Goal: Task Accomplishment & Management: Use online tool/utility

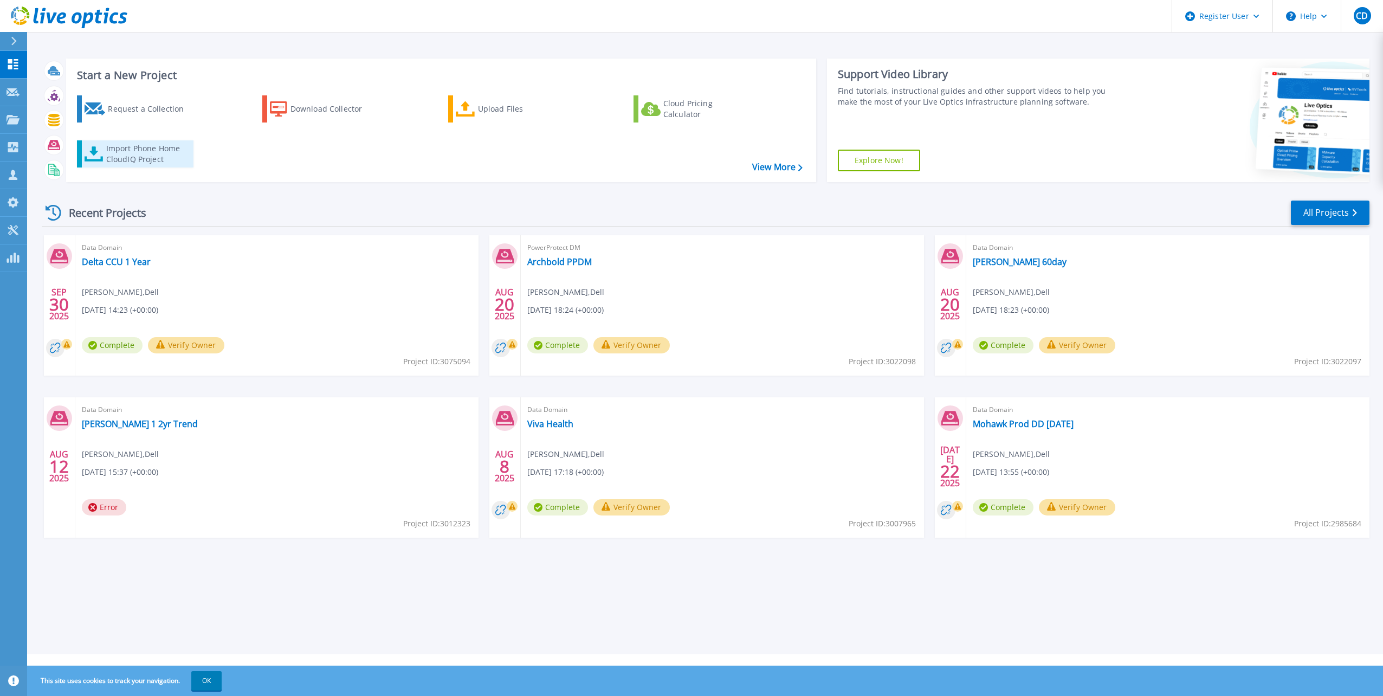
click at [111, 152] on div "Import Phone Home CloudIQ Project" at bounding box center [148, 154] width 85 height 22
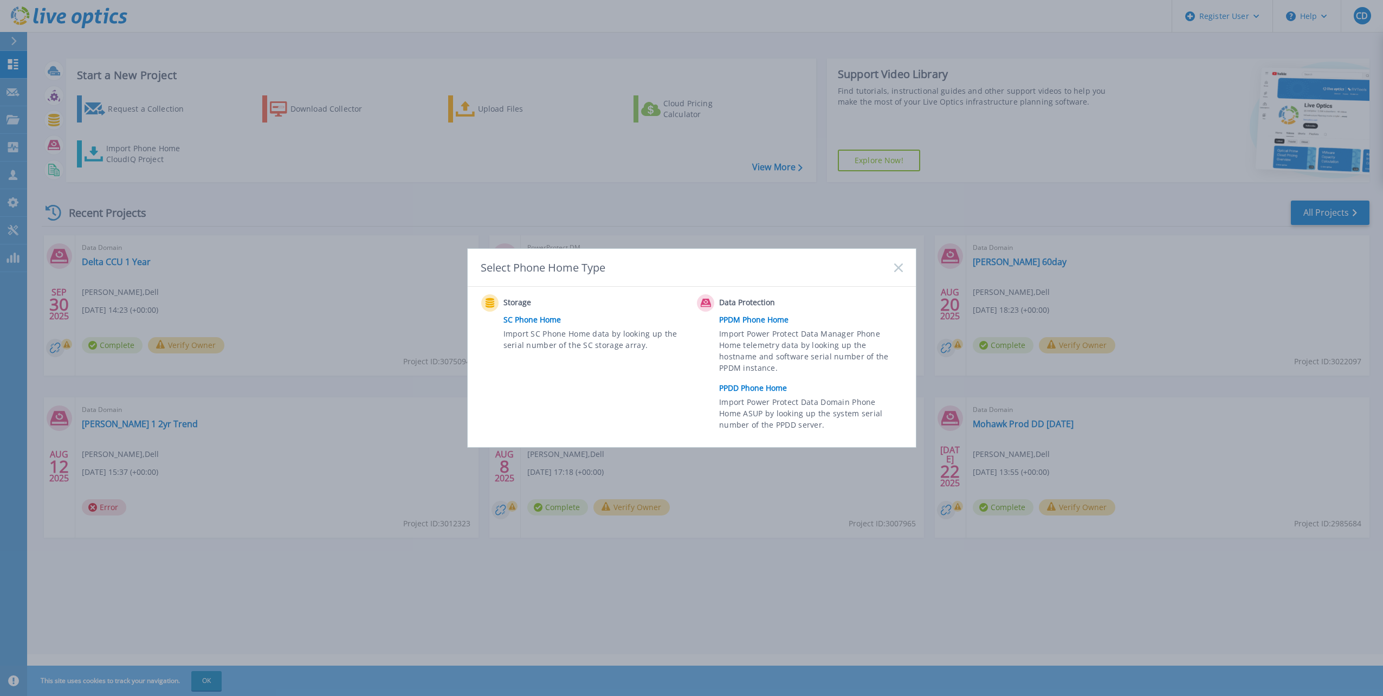
click at [747, 385] on link "PPDD Phone Home" at bounding box center [813, 388] width 189 height 16
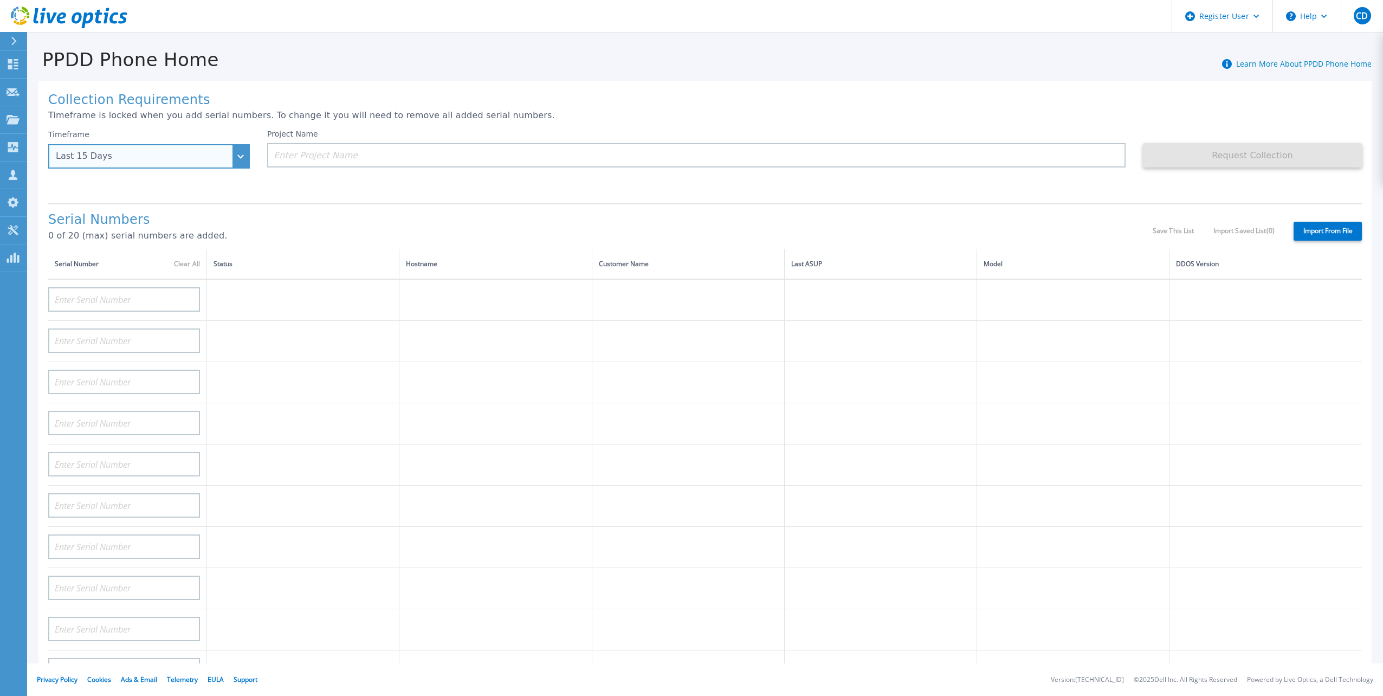
click at [154, 154] on div "Last 15 Days" at bounding box center [143, 156] width 174 height 10
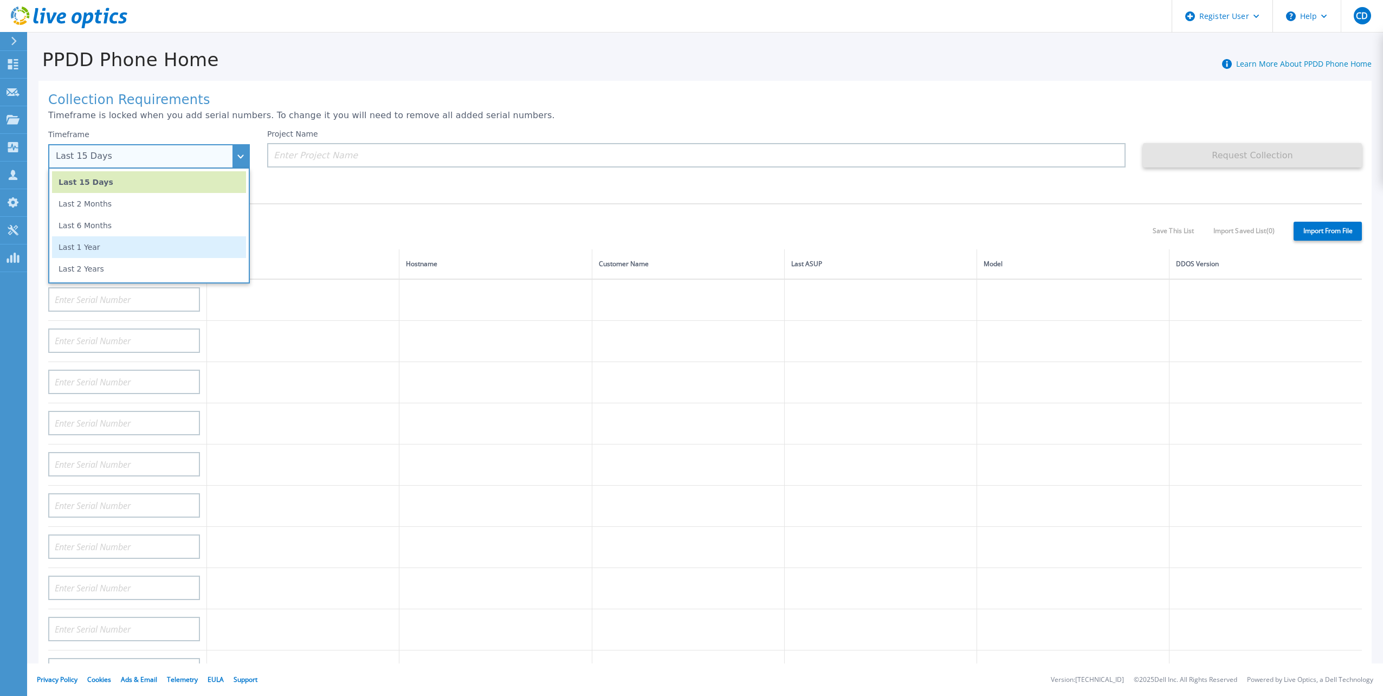
click at [177, 242] on li "Last 1 Year" at bounding box center [149, 247] width 194 height 22
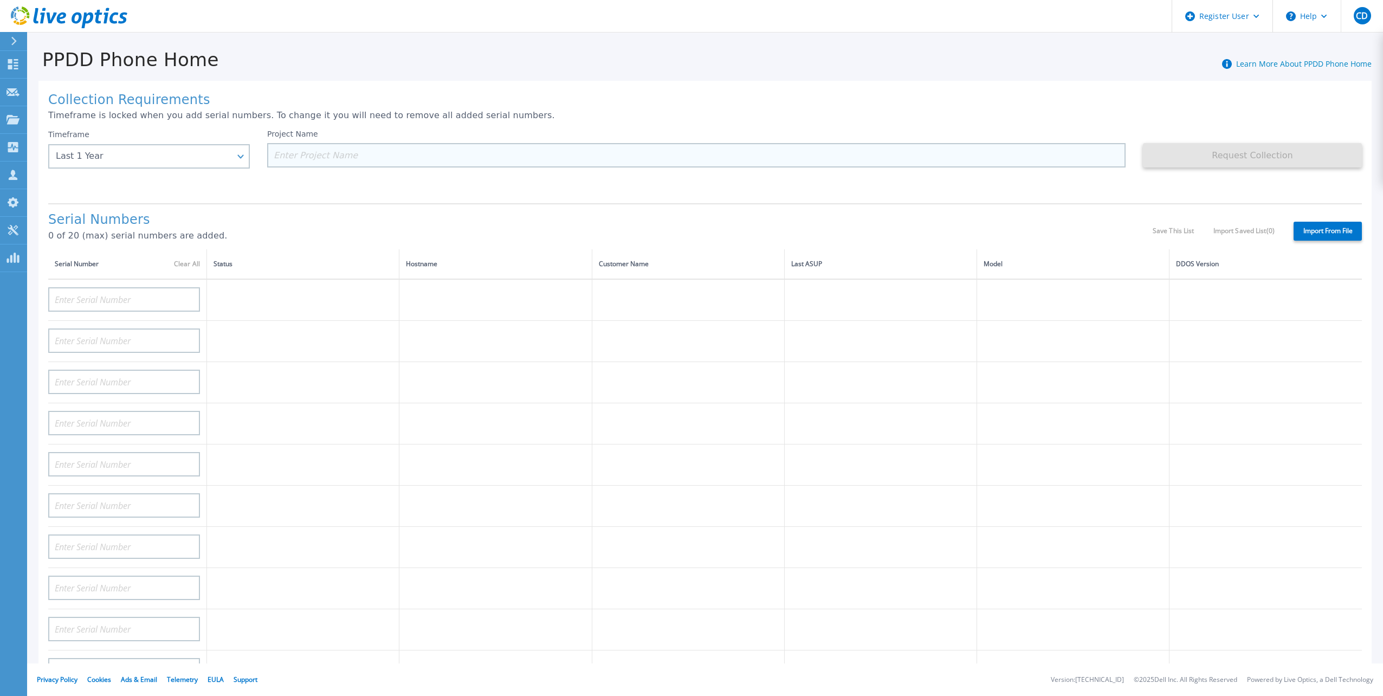
click at [317, 160] on input at bounding box center [696, 155] width 858 height 24
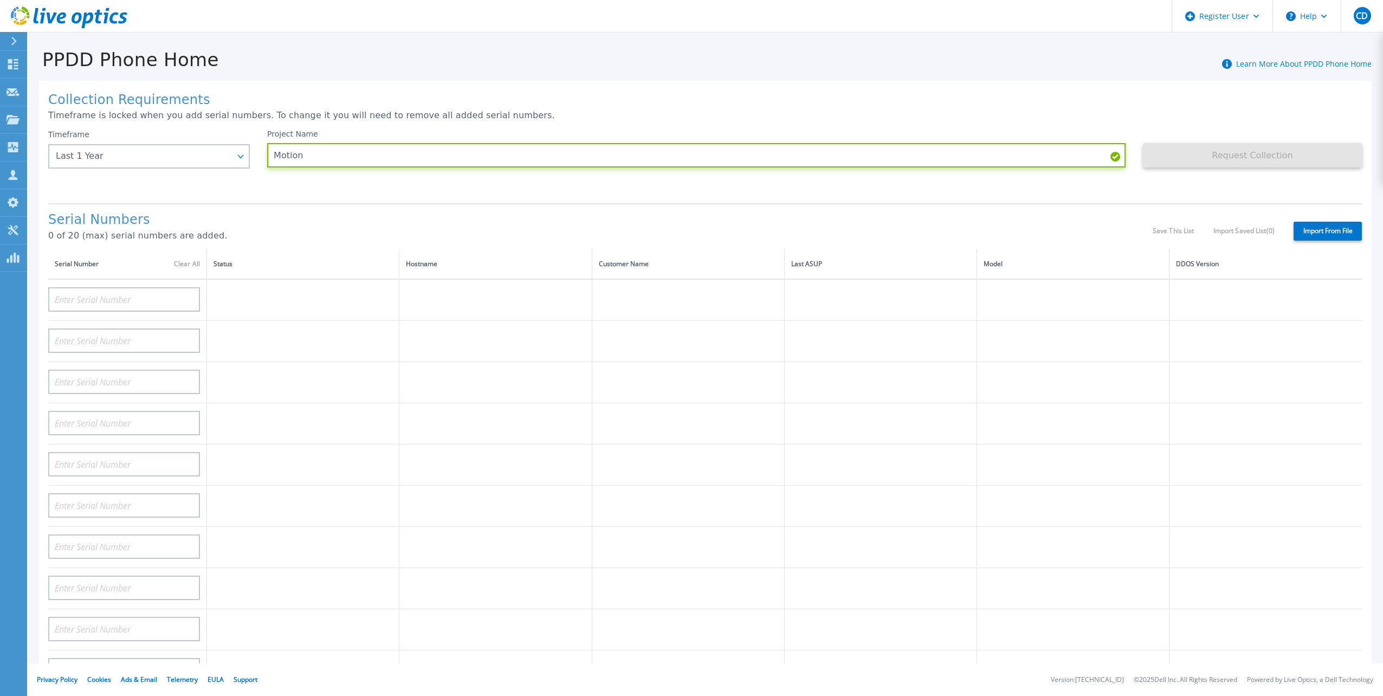
type input "Motion"
click at [421, 192] on div "Collection Requirements Timeframe is locked when you add serial numbers. To cha…" at bounding box center [704, 387] width 1333 height 613
click at [1336, 100] on h1 "Collection Requirements" at bounding box center [704, 100] width 1313 height 15
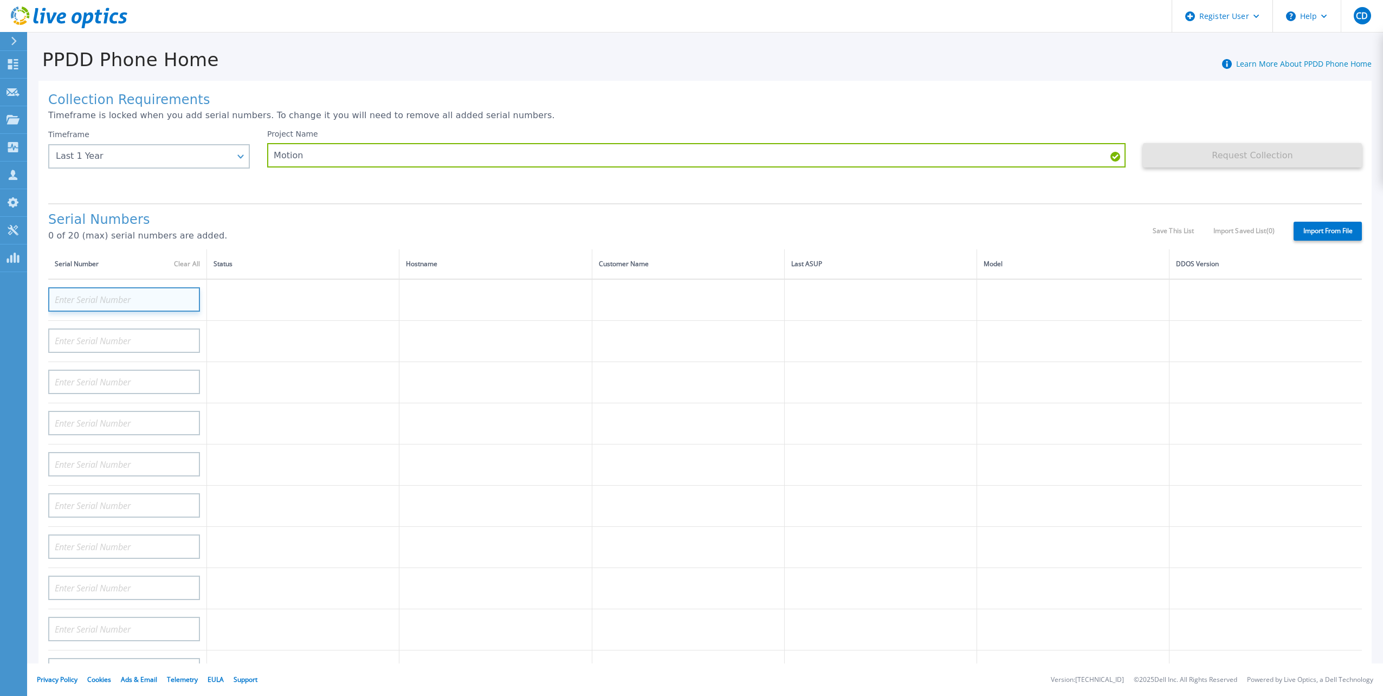
click at [88, 296] on input at bounding box center [124, 299] width 152 height 24
paste input "APX00243501774"
type input "APX00243501774"
click at [121, 337] on input at bounding box center [124, 340] width 152 height 24
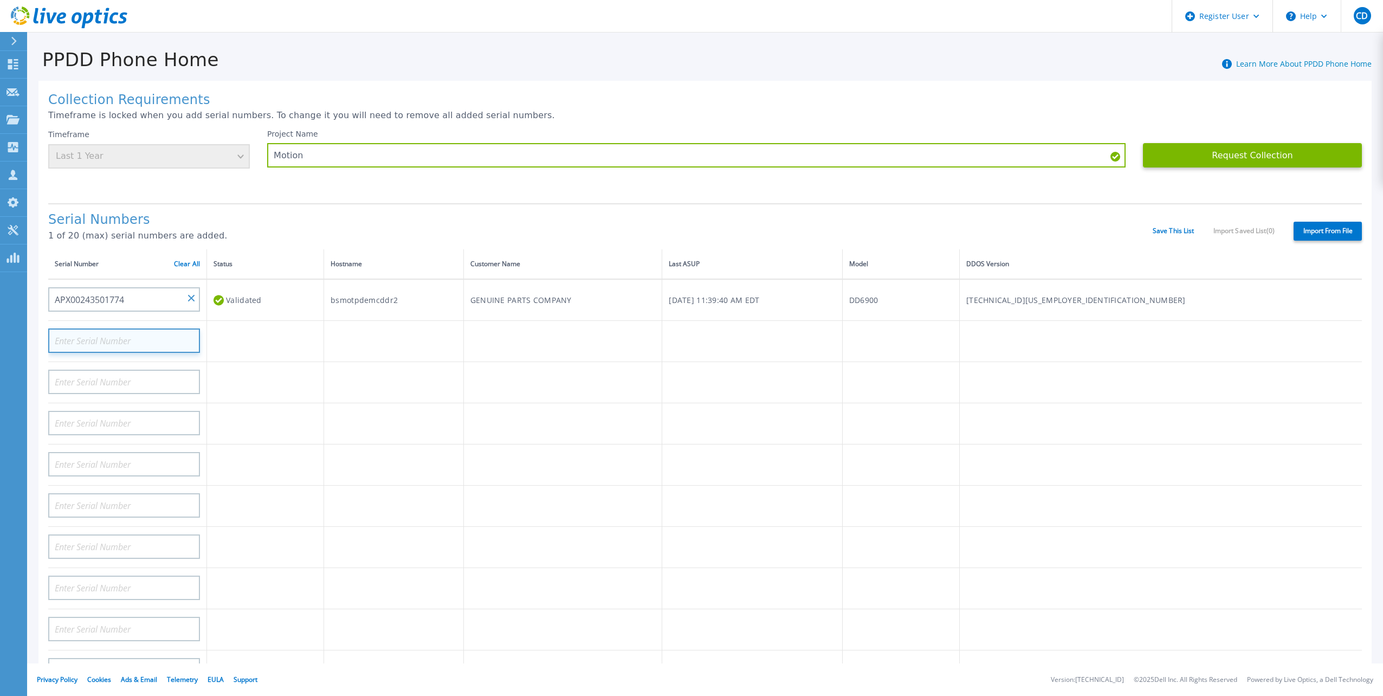
click at [121, 337] on input at bounding box center [124, 340] width 152 height 24
paste input "APX00243501775"
type input "APX00243501775"
click at [348, 176] on div "Project Name Motion" at bounding box center [705, 161] width 876 height 65
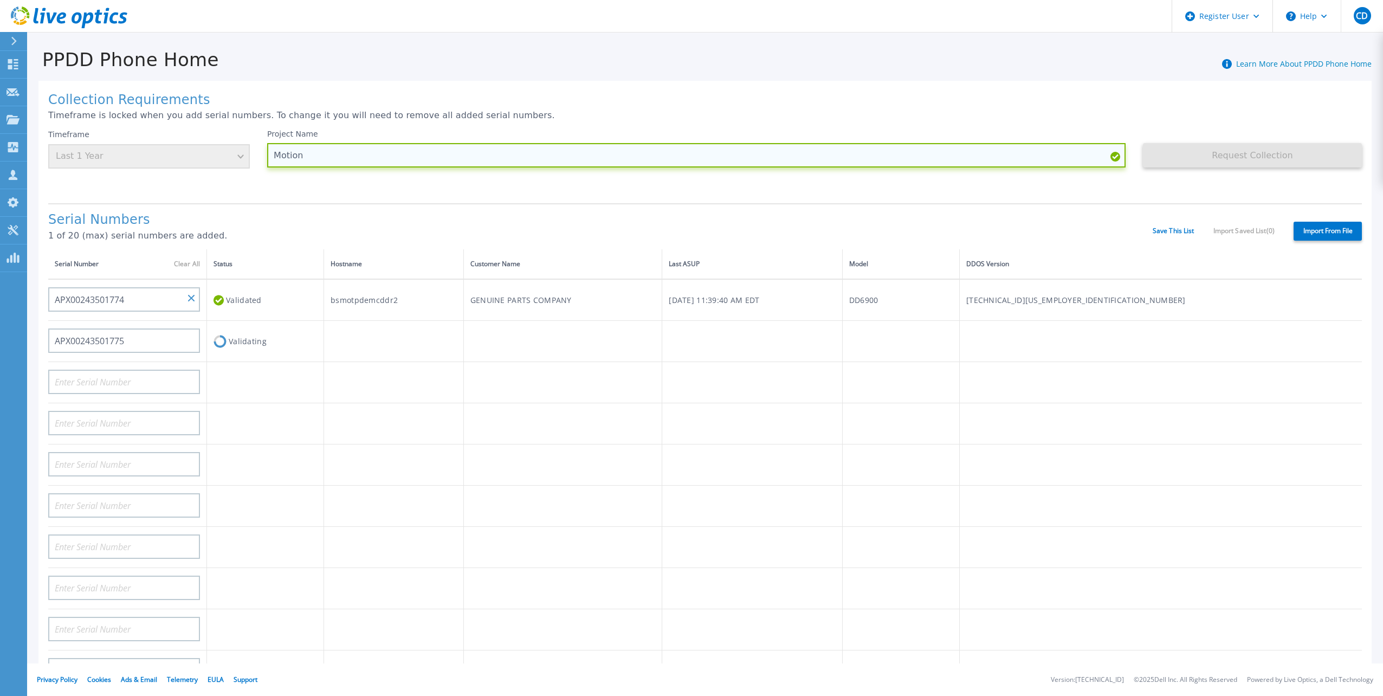
click at [324, 151] on input "Motion" at bounding box center [696, 155] width 858 height 24
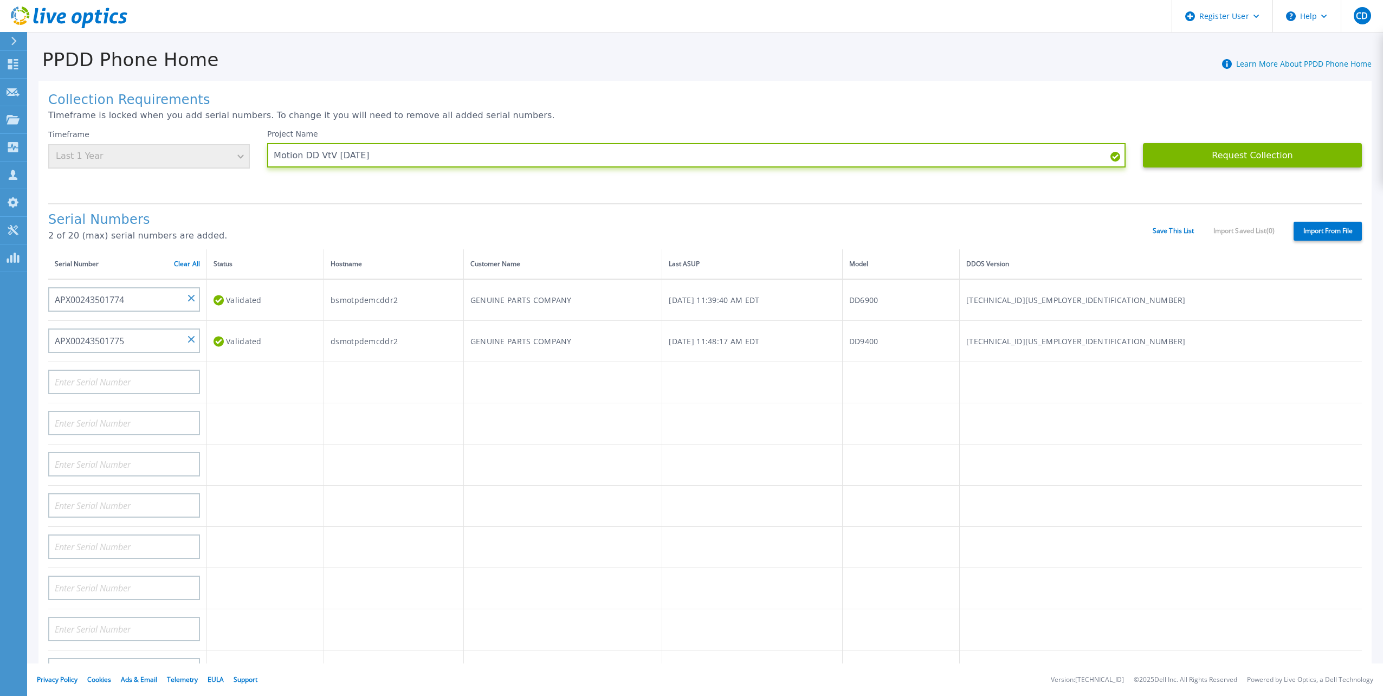
type input "Motion DD VtV [DATE]"
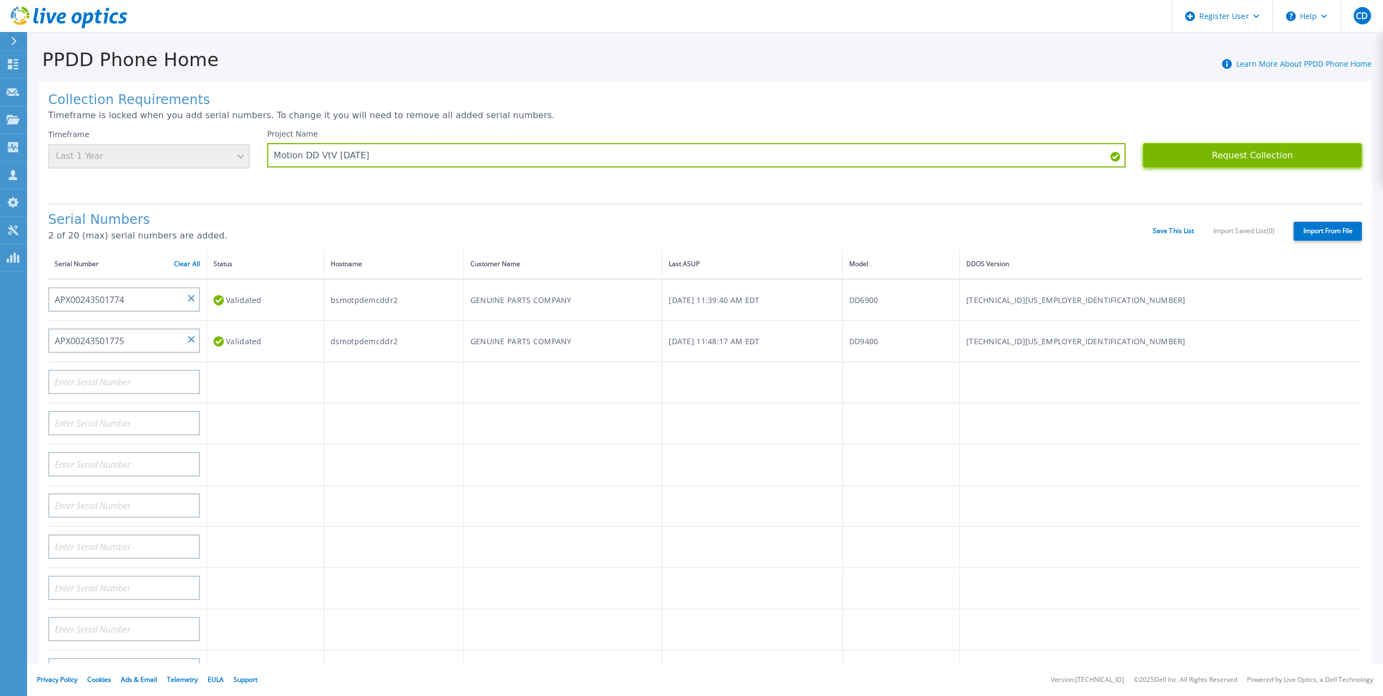
click at [1263, 153] on button "Request Collection" at bounding box center [1252, 155] width 219 height 24
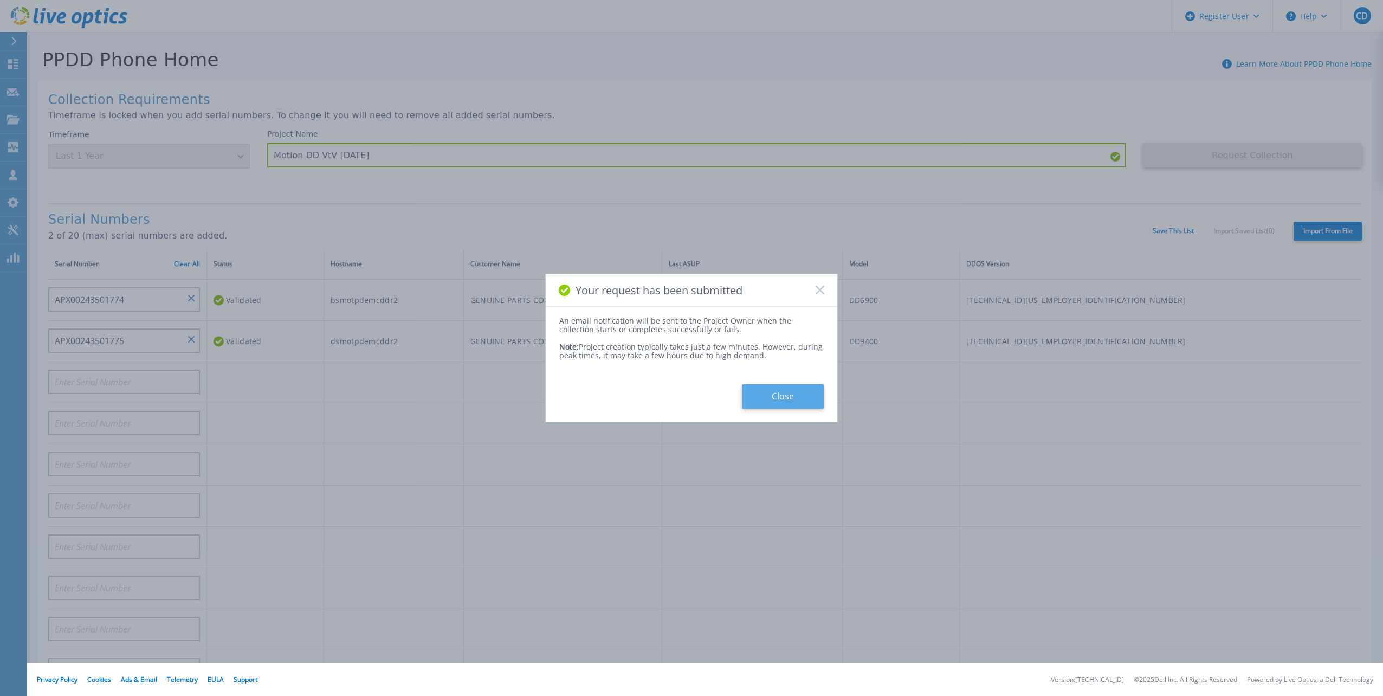
click at [786, 397] on button "Close" at bounding box center [783, 396] width 82 height 24
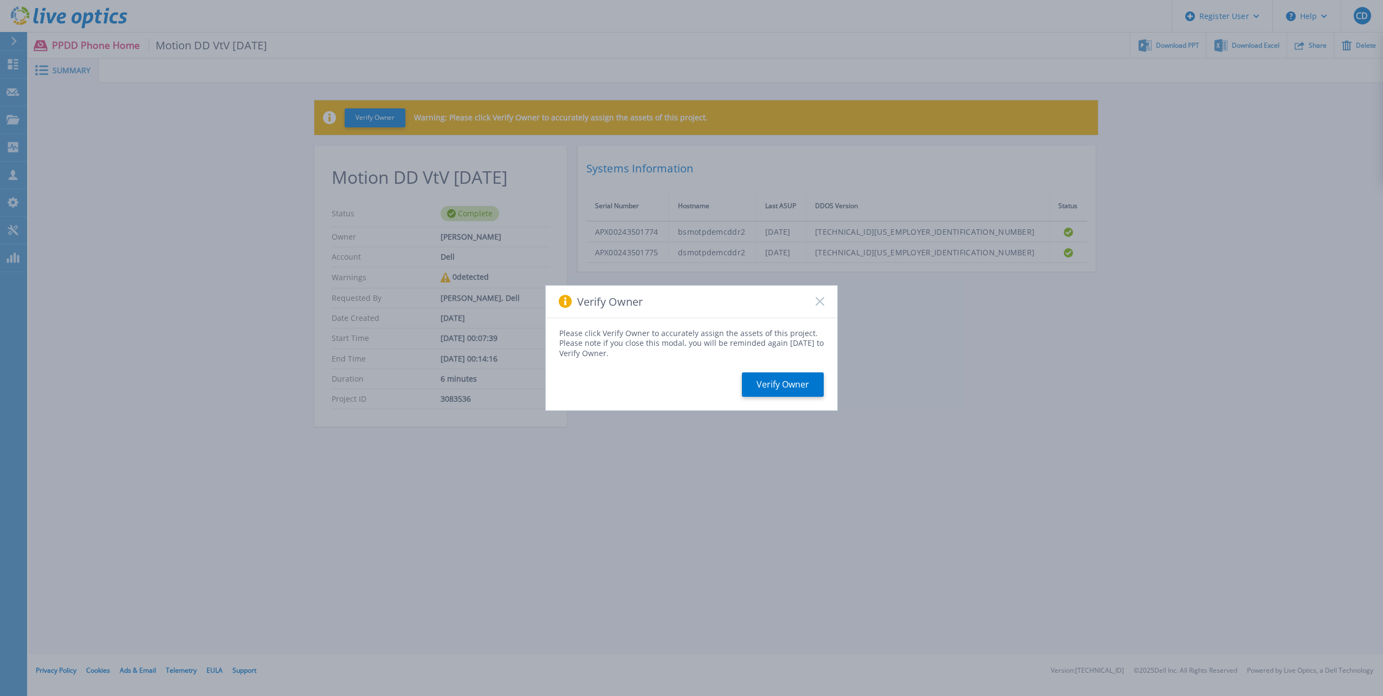
click at [824, 302] on div "Verify Owner" at bounding box center [691, 302] width 291 height 33
click at [816, 301] on icon at bounding box center [819, 301] width 9 height 9
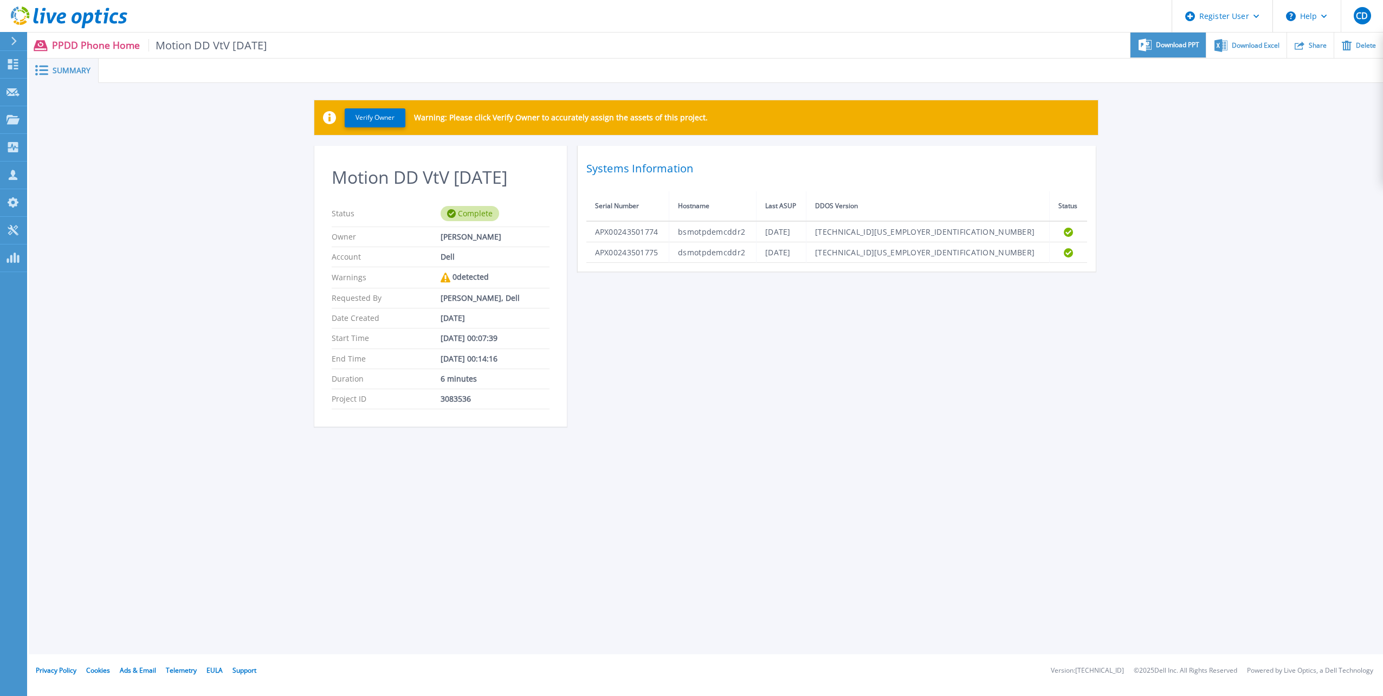
click at [1155, 41] on div "Download PPT" at bounding box center [1167, 45] width 75 height 25
